Goal: Task Accomplishment & Management: Manage account settings

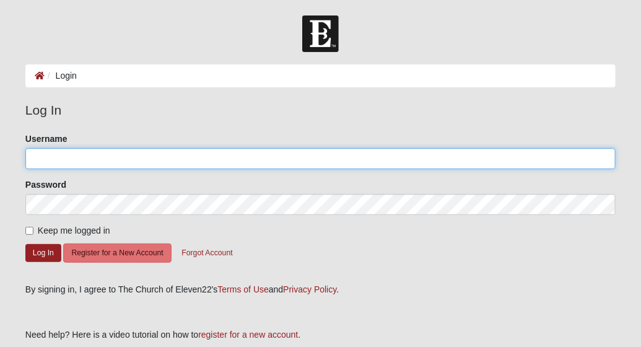
click at [60, 152] on input "Username" at bounding box center [320, 158] width 591 height 21
type input "sandrajfrancis"
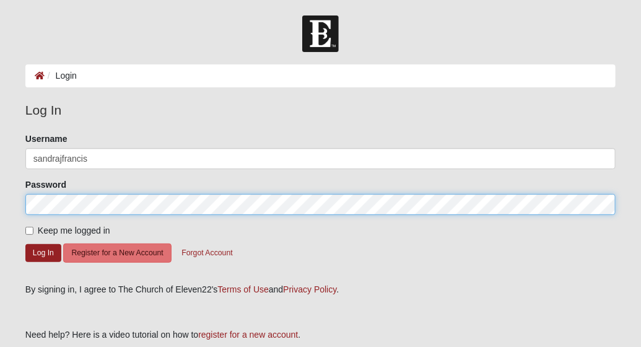
click at [25, 244] on button "Log In" at bounding box center [43, 253] width 36 height 18
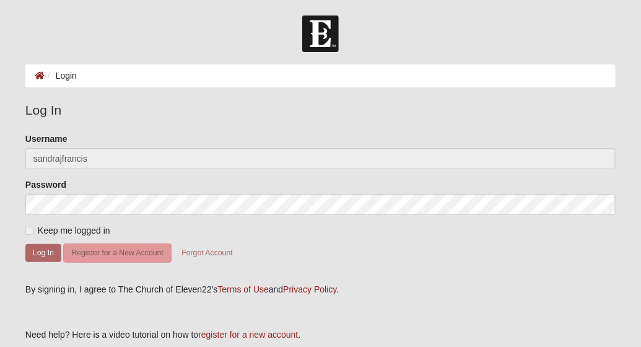
click at [51, 263] on form "Please correct the following: Username sandrajfrancis Password Keep me logged i…" at bounding box center [320, 204] width 591 height 142
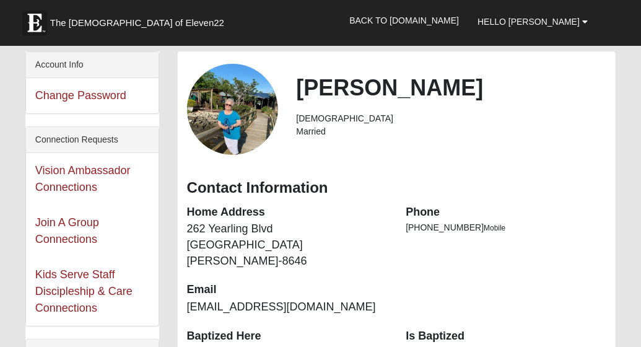
click at [50, 251] on div "Join A Group Connections" at bounding box center [92, 231] width 133 height 52
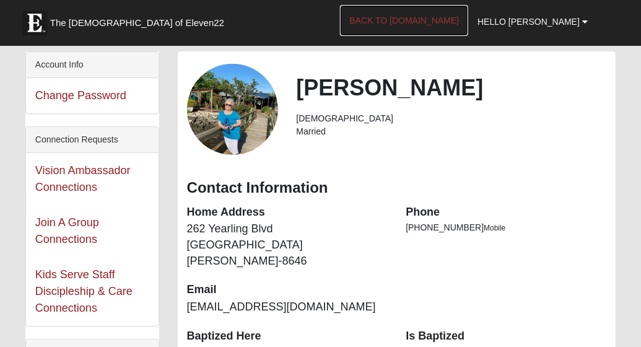
click at [456, 19] on link "Back to COE22.com" at bounding box center [404, 20] width 128 height 31
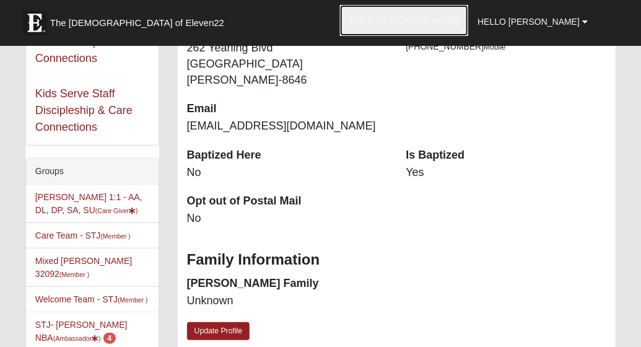
scroll to position [186, 0]
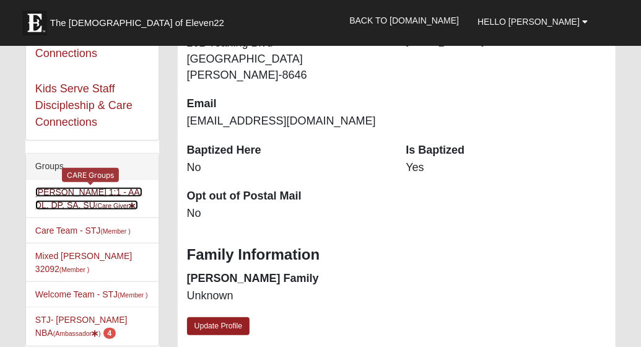
click at [90, 198] on link "Sandra Francis 1:1 - AA, DL, DP, SA, SU (Care Giver )" at bounding box center [88, 198] width 107 height 23
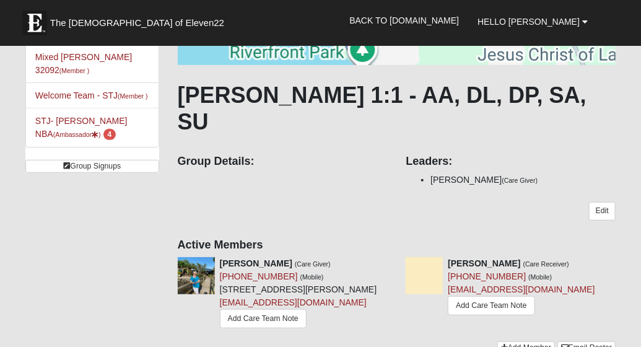
scroll to position [186, 0]
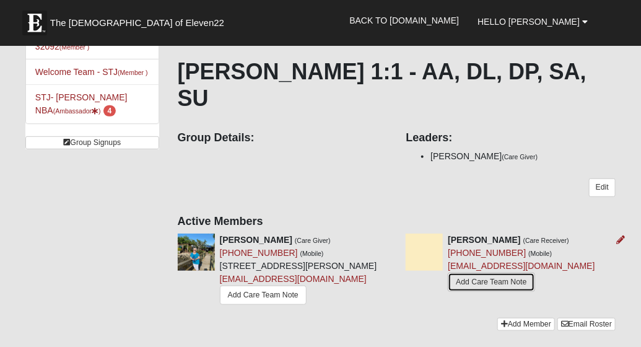
click at [497, 273] on link "Add Care Team Note" at bounding box center [491, 282] width 87 height 19
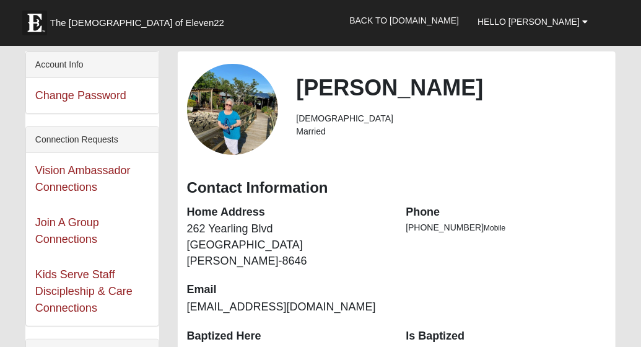
scroll to position [124, 0]
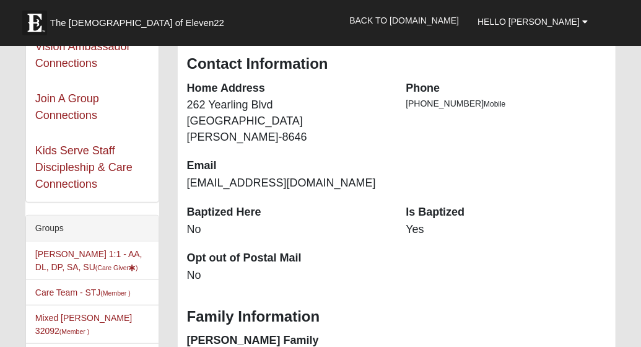
click at [73, 260] on li "Sandra Francis 1:1 - AA, DL, DP, SA, SU (Care Giver )" at bounding box center [92, 261] width 133 height 38
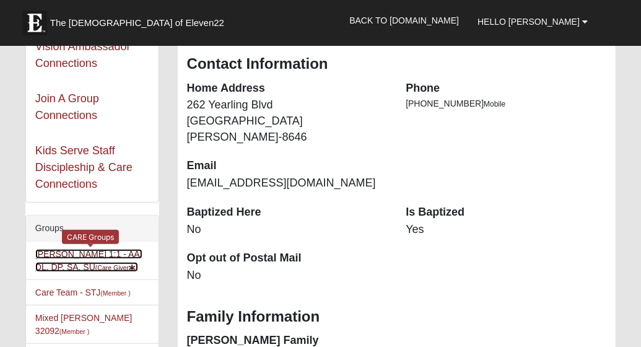
click at [79, 255] on link "Sandra Francis 1:1 - AA, DL, DP, SA, SU (Care Giver )" at bounding box center [88, 260] width 107 height 23
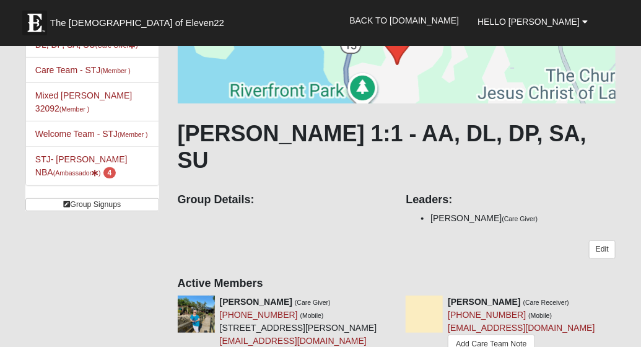
scroll to position [186, 0]
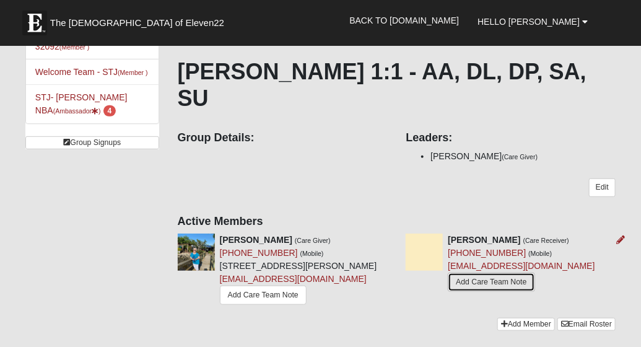
click at [495, 273] on link "Add Care Team Note" at bounding box center [491, 282] width 87 height 19
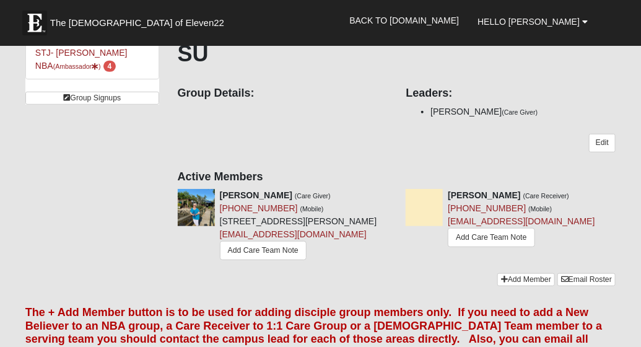
scroll to position [248, 0]
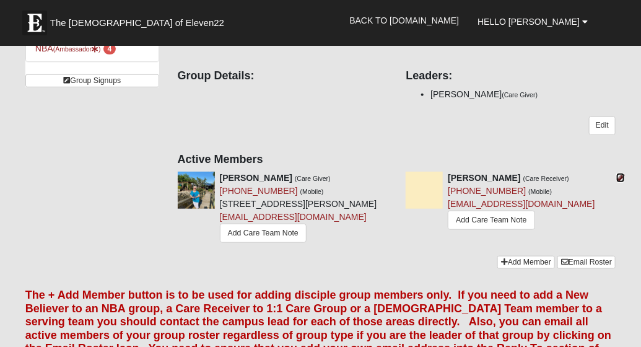
click at [620, 174] on icon at bounding box center [621, 178] width 9 height 9
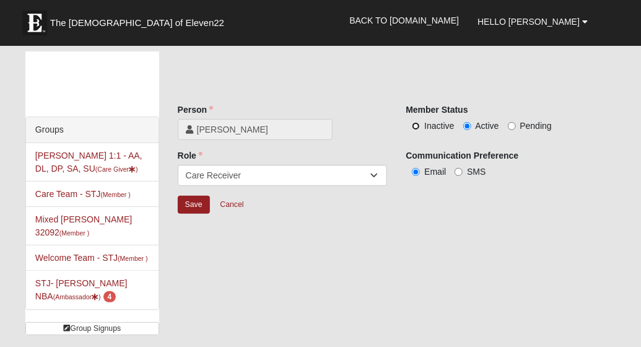
click at [418, 128] on input "Inactive" at bounding box center [416, 126] width 8 height 8
radio input "true"
click at [192, 208] on input "Save" at bounding box center [194, 205] width 32 height 18
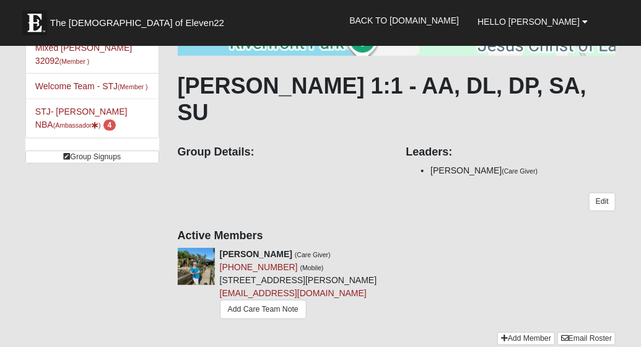
scroll to position [186, 0]
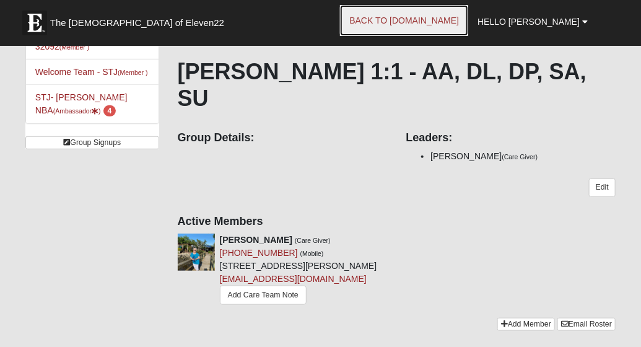
click at [438, 21] on link "Back to [DOMAIN_NAME]" at bounding box center [404, 20] width 128 height 31
